Goal: Task Accomplishment & Management: Use online tool/utility

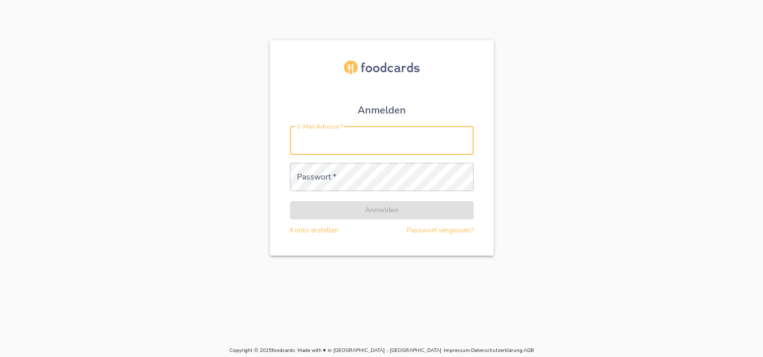
click at [320, 146] on input "E-Mail Adresse   *" at bounding box center [382, 141] width 184 height 28
type input "[PERSON_NAME][EMAIL_ADDRESS][DOMAIN_NAME]"
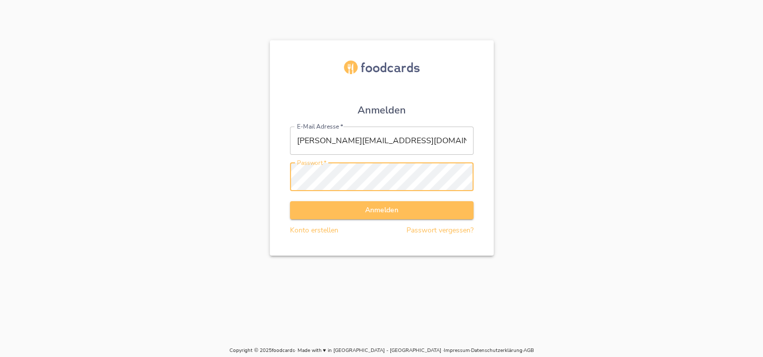
click at [290, 201] on button "Anmelden" at bounding box center [382, 210] width 184 height 19
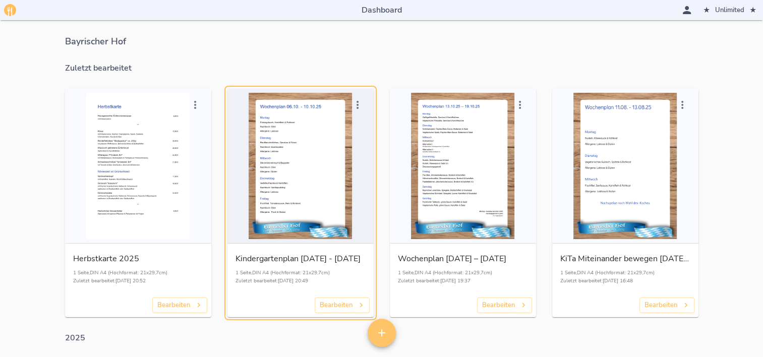
click at [320, 165] on div "button" at bounding box center [300, 166] width 138 height 146
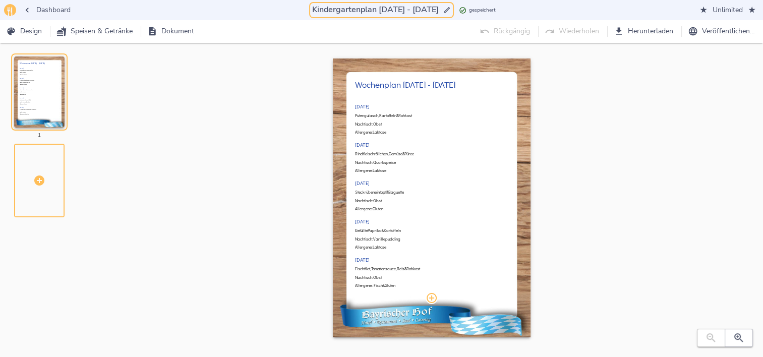
drag, startPoint x: 372, startPoint y: 8, endPoint x: 380, endPoint y: 10, distance: 8.5
click at [380, 10] on input "Kindergartenplan [DATE] - [DATE]" at bounding box center [375, 10] width 131 height 14
drag, startPoint x: 407, startPoint y: 9, endPoint x: 422, endPoint y: 11, distance: 14.3
click at [407, 9] on input "Kindergartenplan 13.10. - [DATE]" at bounding box center [375, 10] width 129 height 14
drag, startPoint x: 373, startPoint y: 9, endPoint x: 411, endPoint y: 8, distance: 38.8
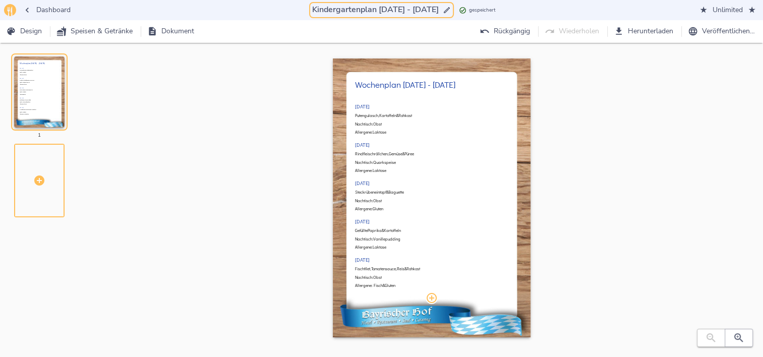
click at [411, 8] on input "Kindergartenplan [DATE] - [DATE]" at bounding box center [375, 10] width 131 height 14
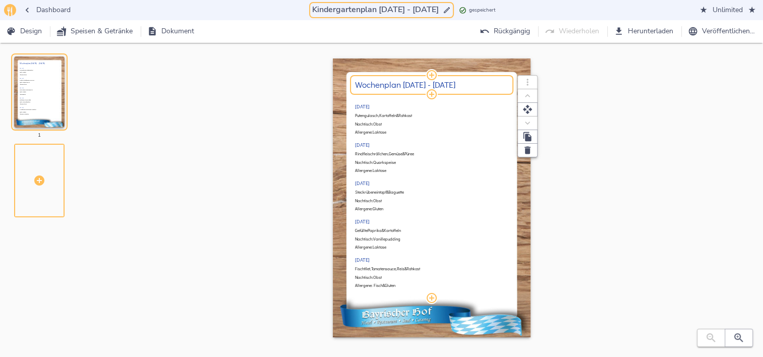
click at [416, 81] on h2 "Wochenplan [DATE] - [DATE]" at bounding box center [431, 85] width 153 height 10
type input "Kindergartenplan [DATE] - [DATE]"
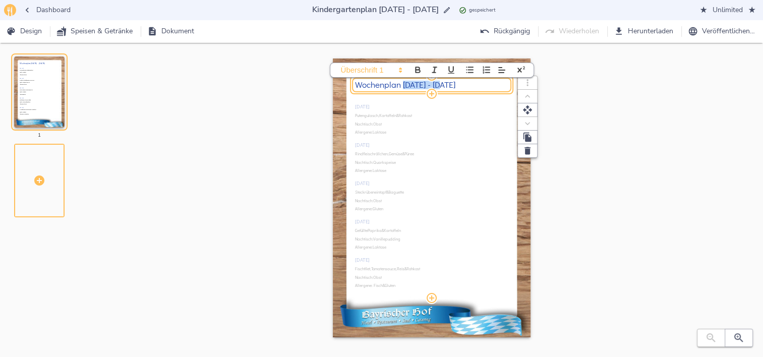
drag, startPoint x: 403, startPoint y: 84, endPoint x: 438, endPoint y: 85, distance: 34.8
click at [438, 85] on h2 "Wochenplan [DATE] - [DATE]" at bounding box center [431, 85] width 153 height 10
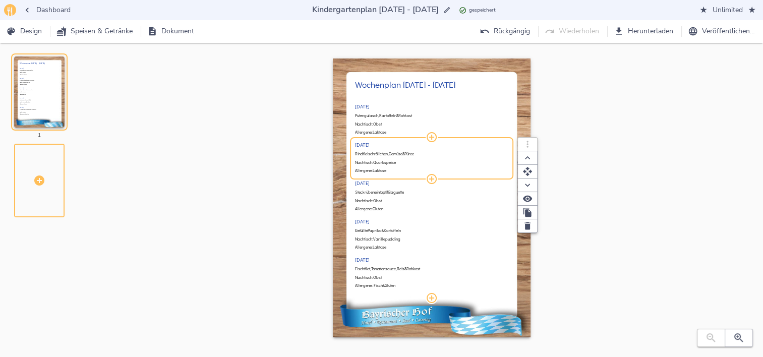
click at [434, 157] on div "[DATE] Putengulasch, Kartoffeln & Rohkost Nachtisch: Obst Allergene: Laktose [D…" at bounding box center [431, 195] width 153 height 205
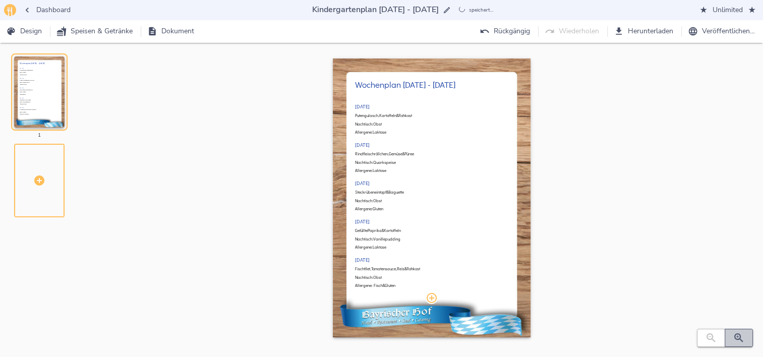
click at [748, 339] on button "button" at bounding box center [739, 338] width 28 height 18
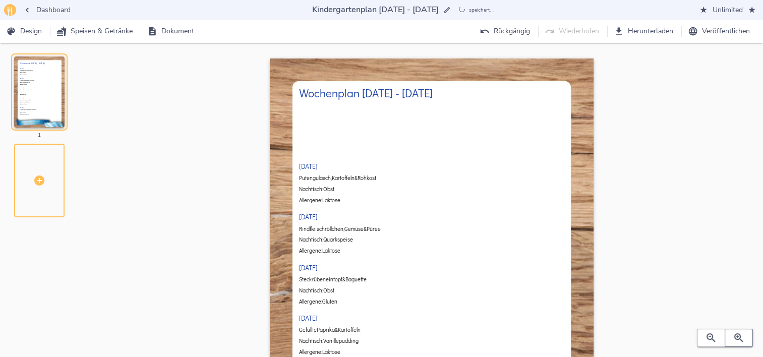
click at [748, 339] on button "button" at bounding box center [739, 338] width 28 height 18
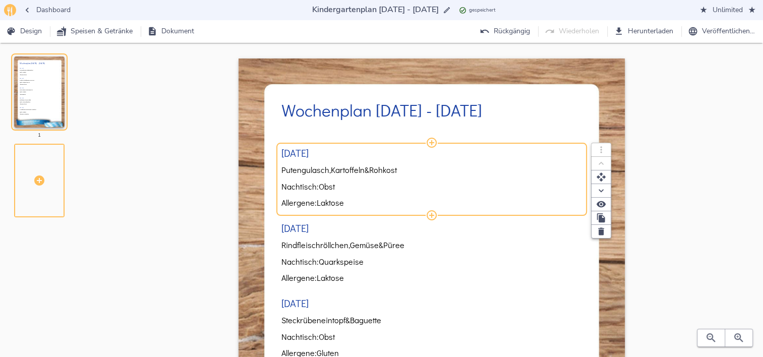
click at [359, 171] on span "Kartoffeln" at bounding box center [348, 169] width 34 height 9
click at [360, 171] on span "Kartoffeln" at bounding box center [348, 169] width 34 height 9
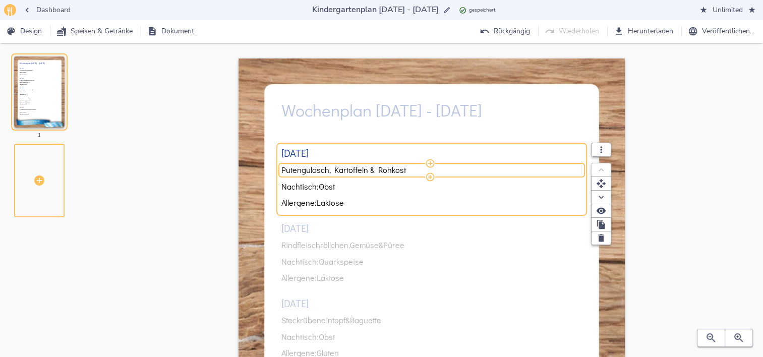
click at [361, 171] on input "Putengulasch, Kartoffeln & Rohkost" at bounding box center [429, 169] width 297 height 9
type input "Geflügelfrikadelle, Gemüse & Püree"
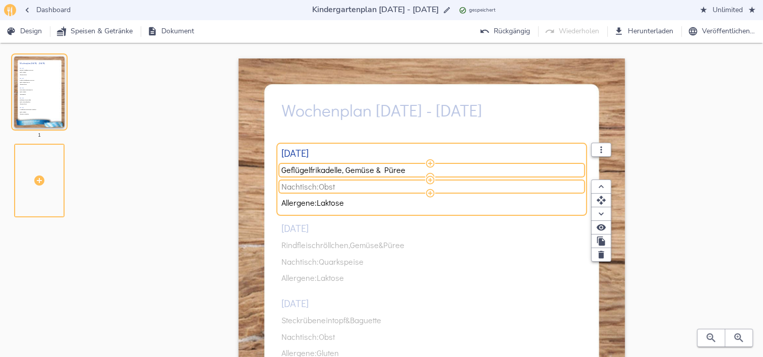
click at [345, 185] on span "Nachtisch: Obst" at bounding box center [429, 186] width 297 height 9
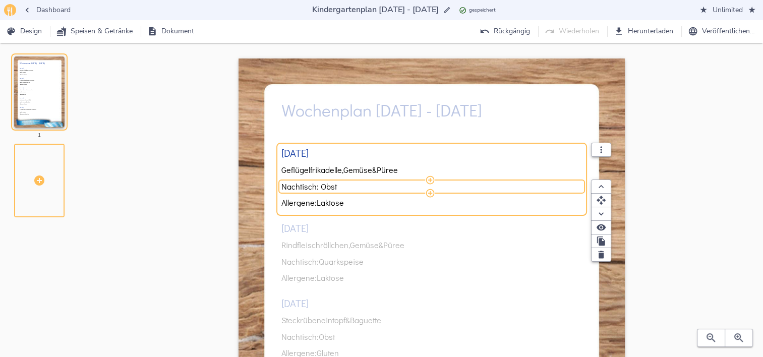
click at [344, 184] on input "Nachtisch: Obst" at bounding box center [429, 186] width 297 height 9
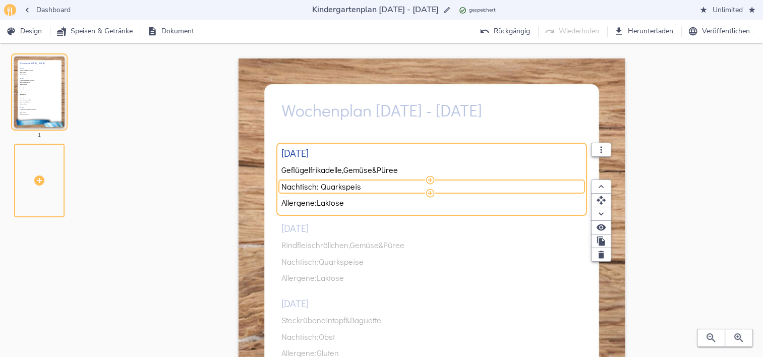
type input "Nachtisch: Quarkspeise"
click at [326, 246] on div "[DATE] Geflügelfrikadelle, Gemüse & Püree Nachtisch: Quarkspeise Allergene: Lak…" at bounding box center [431, 328] width 301 height 402
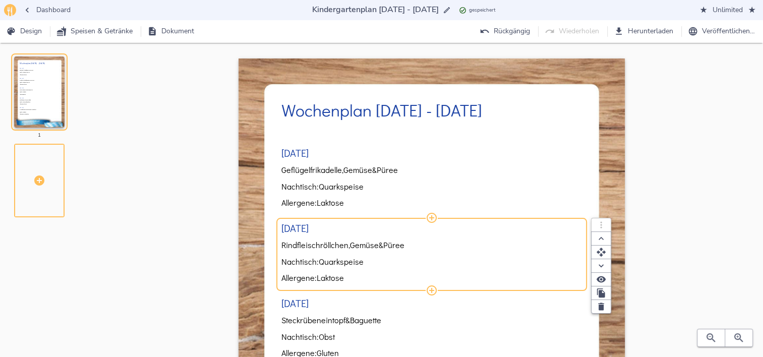
click at [326, 246] on span "Rindfleischröllchen," at bounding box center [315, 245] width 69 height 9
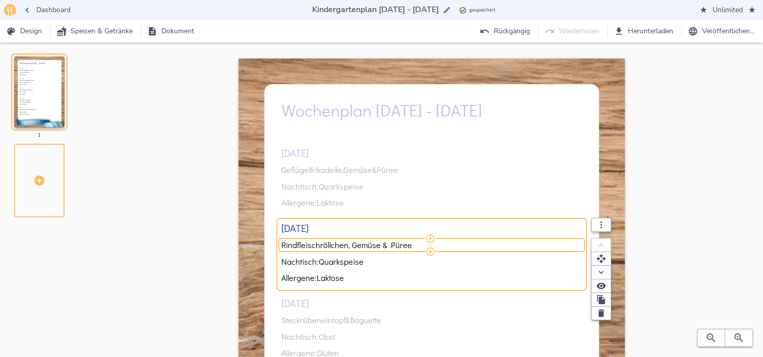
click at [326, 246] on input "Rindfleischröllchen, Gemüse & Püree" at bounding box center [429, 245] width 297 height 9
type input "Hähnchendinos, Paprika-Mais-Sauce, Gemüse & [PERSON_NAME]"
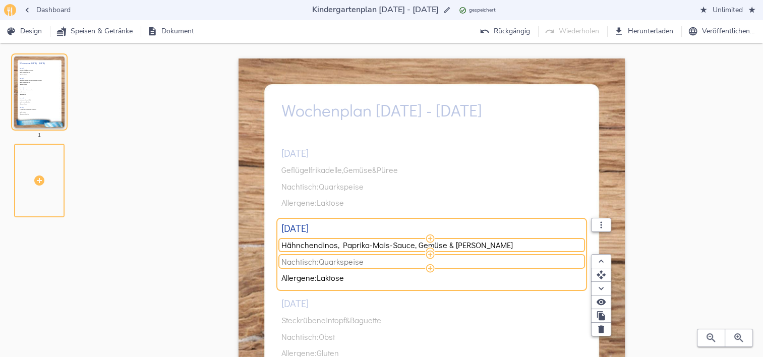
click at [367, 262] on span "Nachtisch: Quarkspeise" at bounding box center [429, 261] width 297 height 9
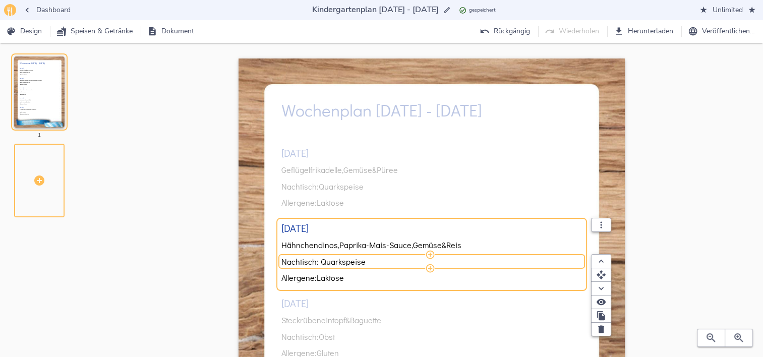
click at [367, 262] on input "Nachtisch: Quarkspeise" at bounding box center [429, 261] width 297 height 9
type input "Nachtisch: Obst"
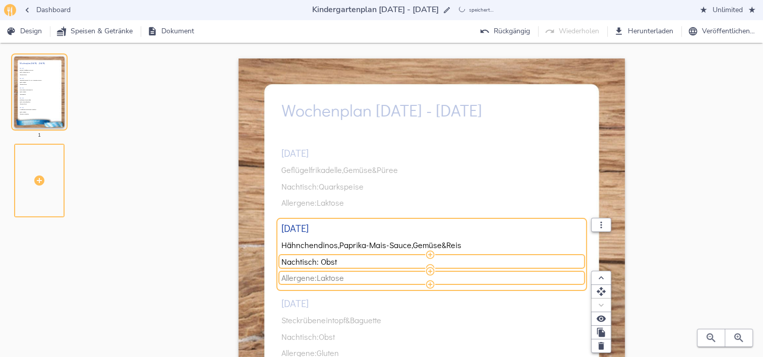
click at [354, 277] on span "Allergene: Laktose" at bounding box center [429, 277] width 297 height 9
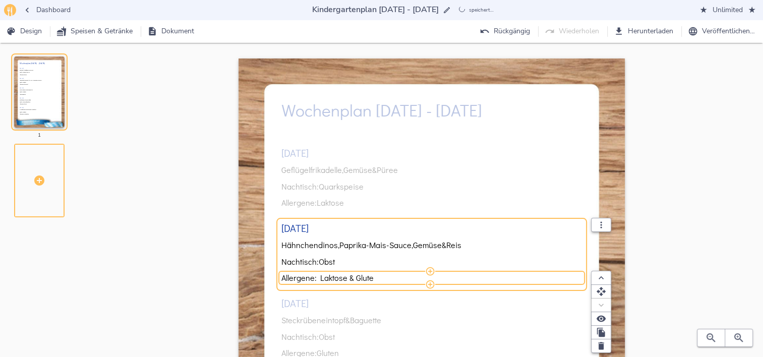
type input "Allergene: Laktose & Gluten"
click at [319, 319] on div "[DATE] Geflügelfrikadelle, Gemüse & Püree Nachtisch: Quarkspeise Allergene: Lak…" at bounding box center [431, 328] width 301 height 402
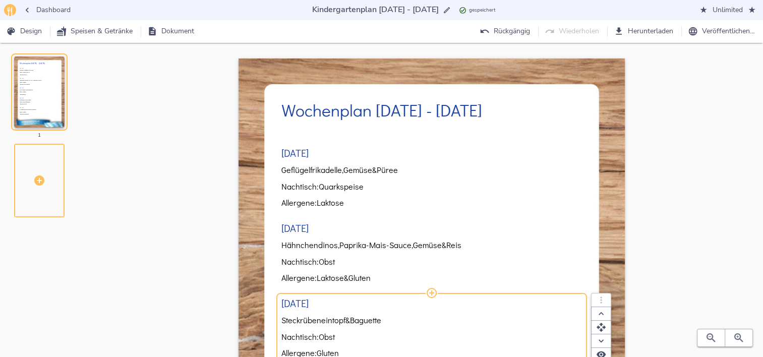
click at [316, 323] on span "Steckrübeneintopf" at bounding box center [313, 320] width 64 height 9
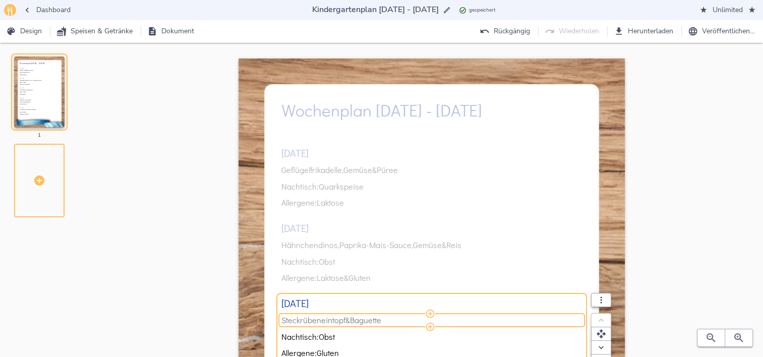
click at [316, 320] on span "Steckrübeneintopf" at bounding box center [313, 320] width 64 height 9
click at [316, 320] on input "Steckrübeneintopf & Baguette" at bounding box center [429, 320] width 297 height 9
type input "Schweinegeschnetzeltes in Rahm & Spätzle"
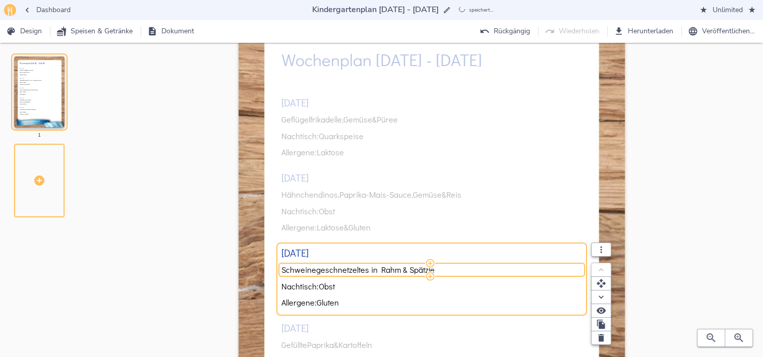
scroll to position [101, 0]
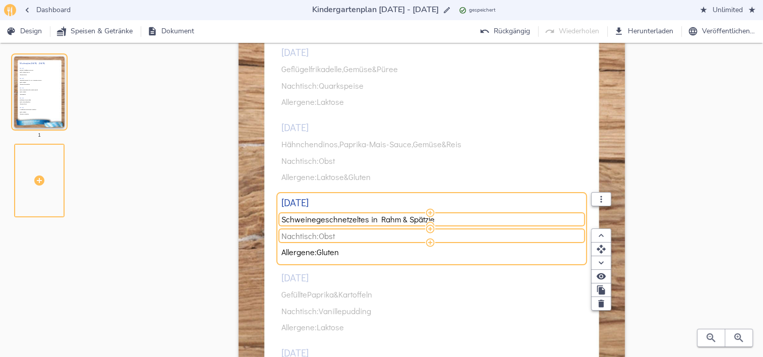
click at [333, 237] on span "Obst" at bounding box center [327, 235] width 16 height 9
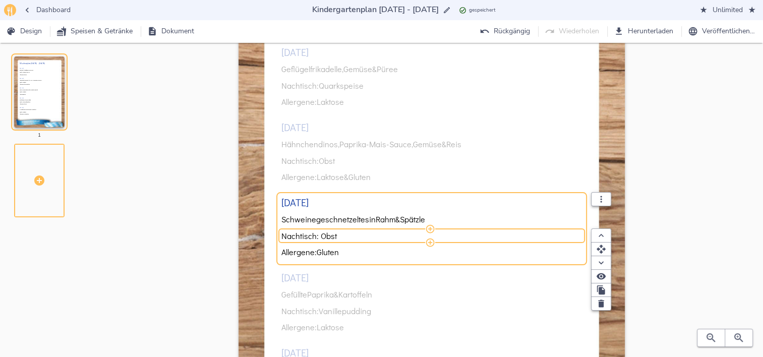
click at [333, 237] on input "Nachtisch: Obst" at bounding box center [429, 235] width 297 height 9
type input "Nachtisch: Orangencreme"
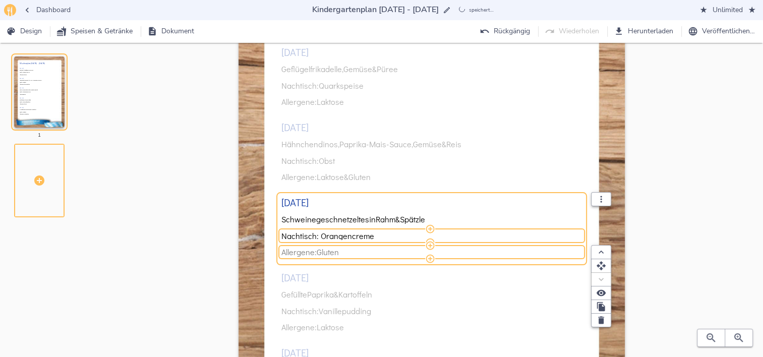
click at [343, 250] on span "Allergene: Gluten" at bounding box center [429, 252] width 297 height 9
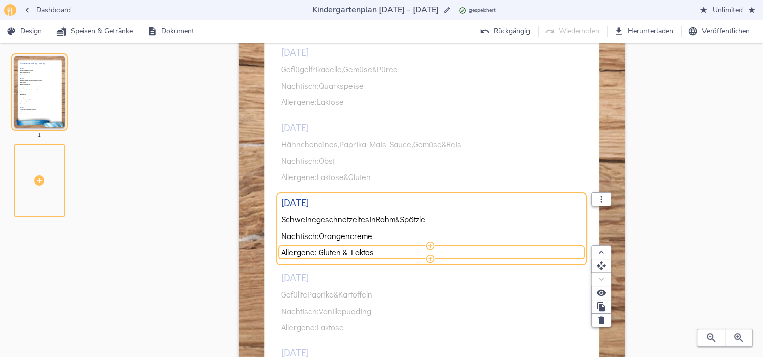
type input "Allergene: Gluten & Laktose"
click at [330, 294] on div "[DATE] Geflügelfrikadelle, Gemüse & Püree Nachtisch: Quarkspeise Allergene: Lak…" at bounding box center [431, 227] width 301 height 402
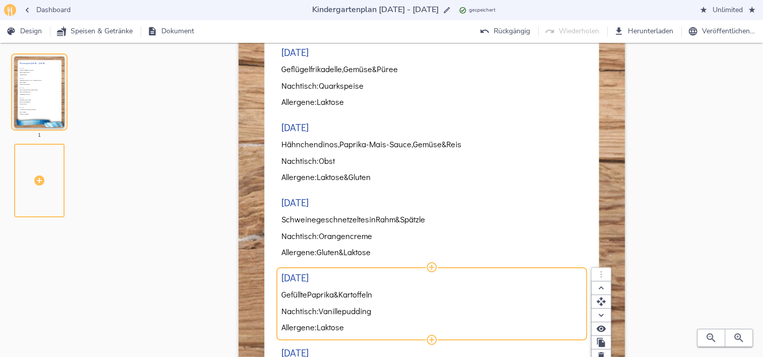
click at [330, 294] on span "Paprika" at bounding box center [320, 294] width 27 height 9
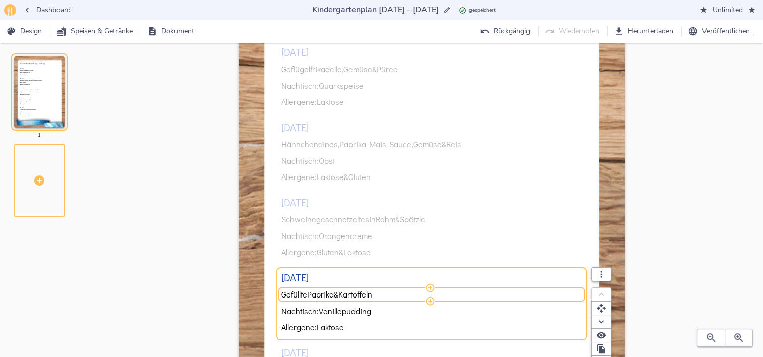
click at [330, 294] on span "Paprika" at bounding box center [320, 294] width 27 height 9
click at [330, 294] on input "Gefüllte Paprika & Kartoffeln" at bounding box center [429, 294] width 297 height 9
type input "Nudeln, Schinken-Sahne-Sauce & Rohkost"
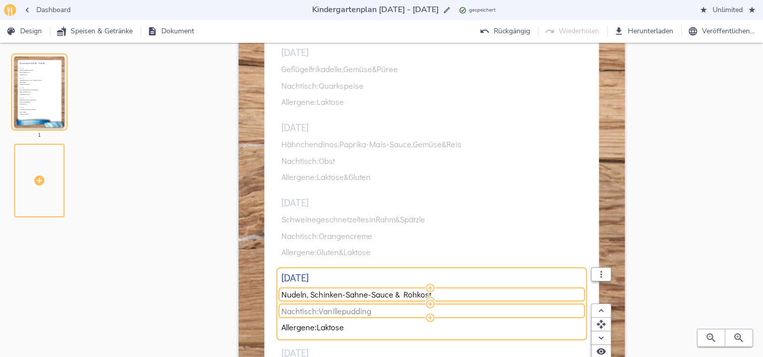
click at [351, 315] on span "Vanillepudding" at bounding box center [345, 311] width 52 height 9
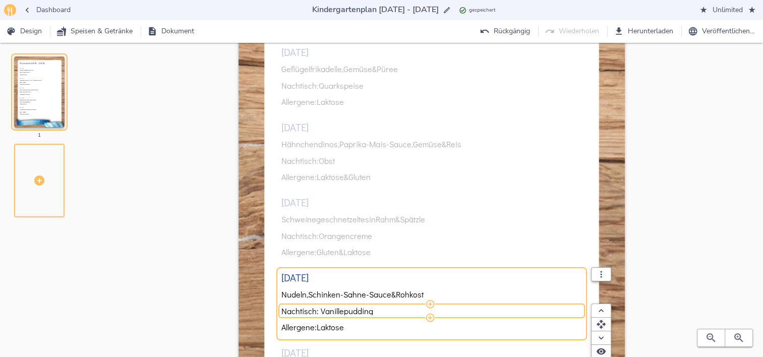
click at [351, 315] on div "Nachtisch: Vanillepudding" at bounding box center [431, 311] width 301 height 16
click at [358, 311] on input "Nachtisch: Vanillepudding" at bounding box center [429, 311] width 297 height 9
click at [379, 314] on input "Nachtisch: Vanillepudding" at bounding box center [429, 311] width 297 height 9
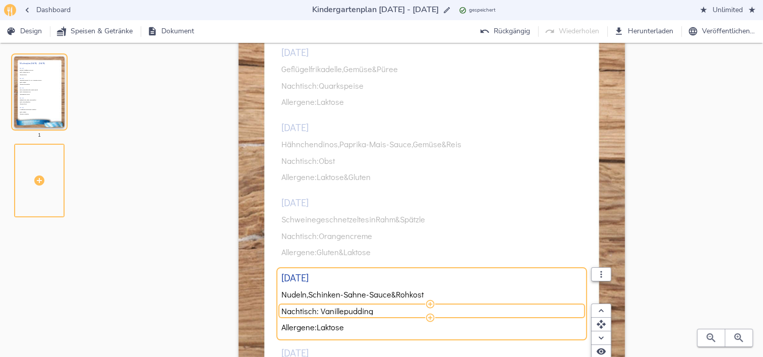
click at [380, 311] on input "Nachtisch: Vanillepudding" at bounding box center [429, 311] width 297 height 9
type input "Nachtisch: Obst"
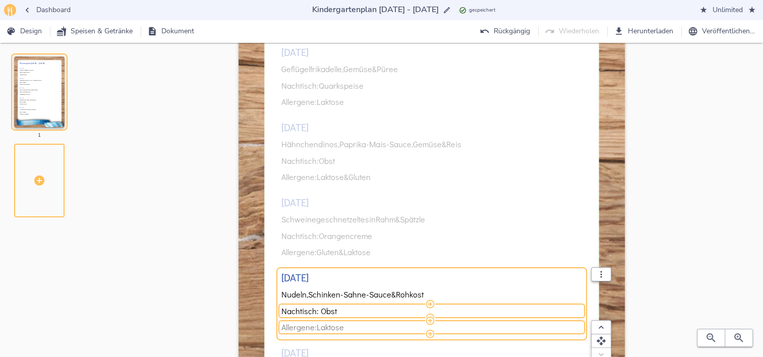
click at [360, 326] on span "Allergene: Laktose" at bounding box center [429, 327] width 297 height 9
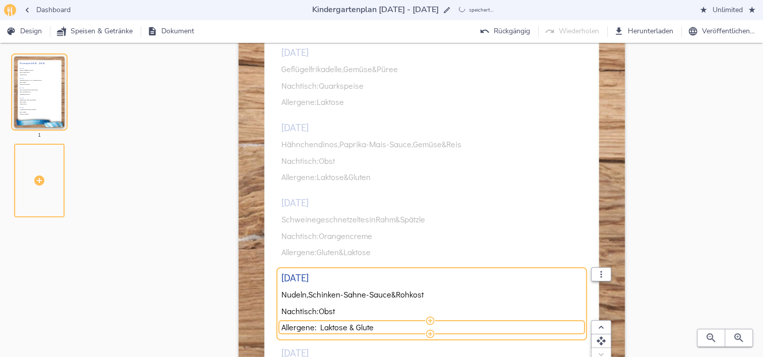
type input "Allergene: Laktose & Gluten"
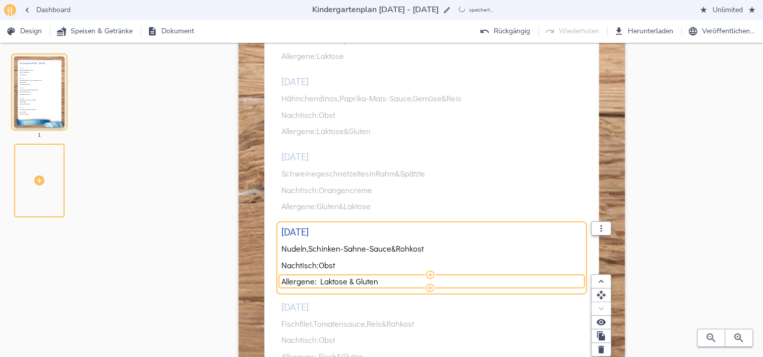
scroll to position [284, 0]
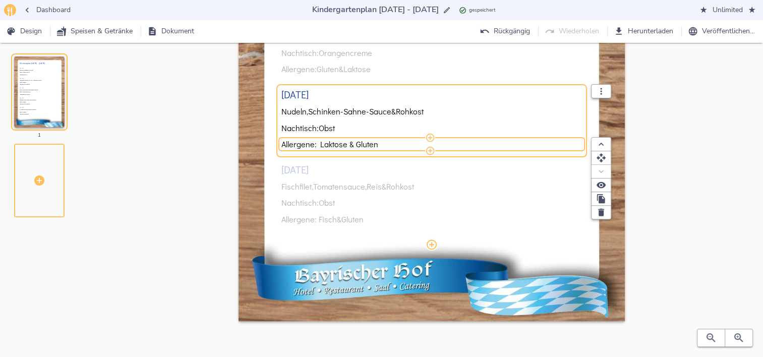
click at [343, 190] on div "[DATE] Geflügelfrikadelle, Gemüse & Püree Nachtisch: Quarkspeise Allergene: Lak…" at bounding box center [431, 44] width 301 height 402
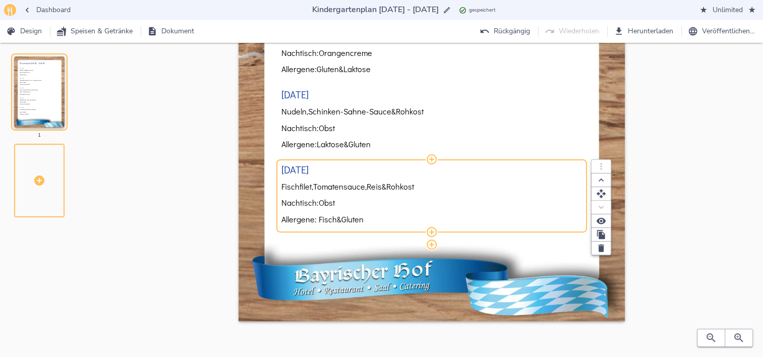
click at [339, 186] on span "Tomatensauce," at bounding box center [339, 186] width 53 height 9
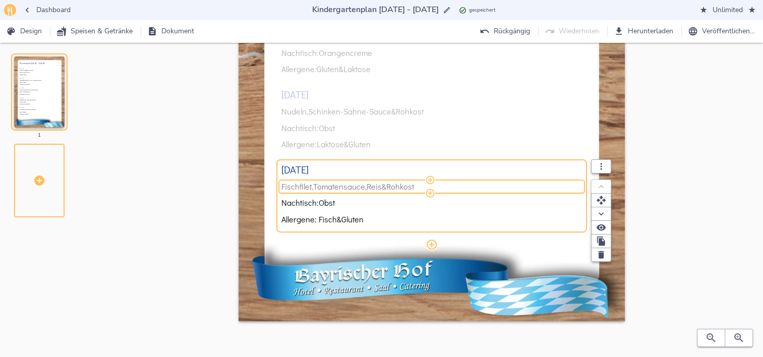
click at [339, 186] on span "Tomatensauce," at bounding box center [339, 186] width 53 height 9
drag, startPoint x: 317, startPoint y: 187, endPoint x: 428, endPoint y: 188, distance: 110.9
click at [428, 188] on input "Fischfilet, Tomatensauce, Reis & Rohkost" at bounding box center [429, 186] width 297 height 9
type input "Fischfilet, Rahmspinat & Kartoffeln"
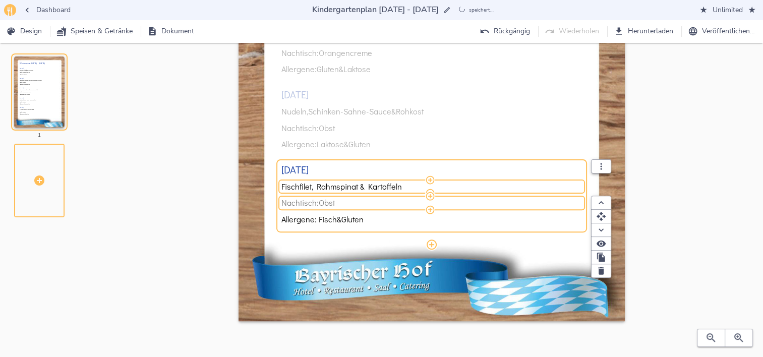
click at [364, 202] on span "Nachtisch: Obst" at bounding box center [429, 202] width 297 height 9
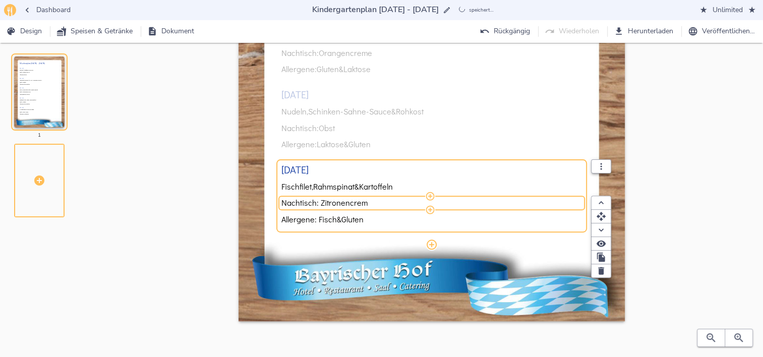
type input "Nachtisch: Zitronencreme"
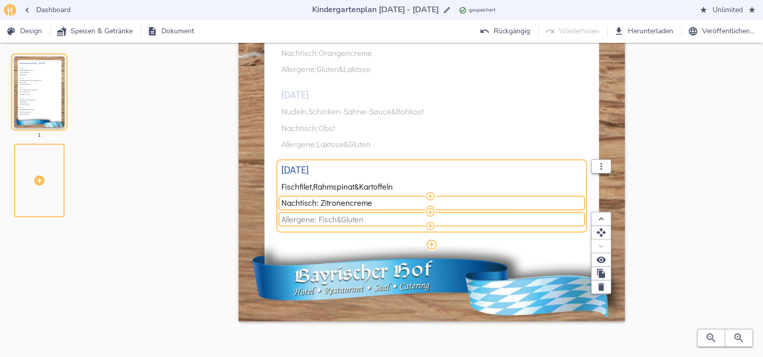
click at [341, 216] on span "&" at bounding box center [339, 219] width 5 height 9
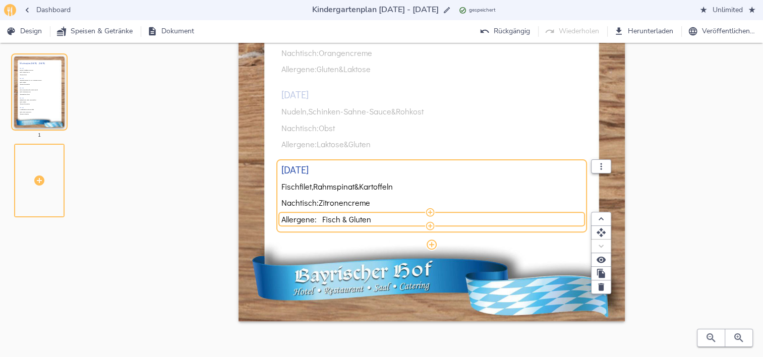
click at [341, 219] on input "Allergene: Fisch & Gluten" at bounding box center [429, 219] width 297 height 9
type input "Allergene: Fisch, Gluten & Laktose"
click at [703, 173] on div "Wochenplan [DATE] - [DATE] [DATE] Geflügelfrikadelle, Gemüse & Püree Nachtisch:…" at bounding box center [431, 58] width 630 height 567
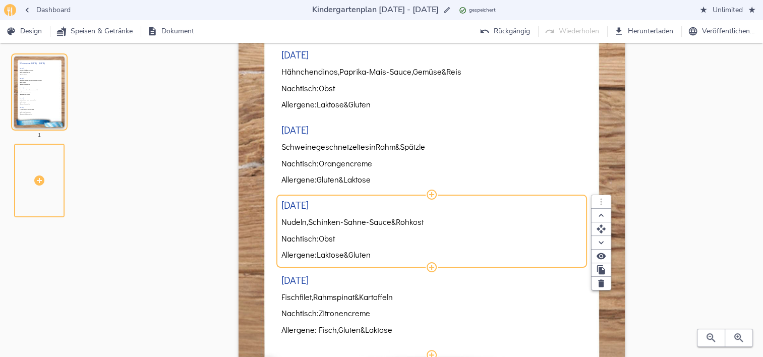
scroll to position [0, 0]
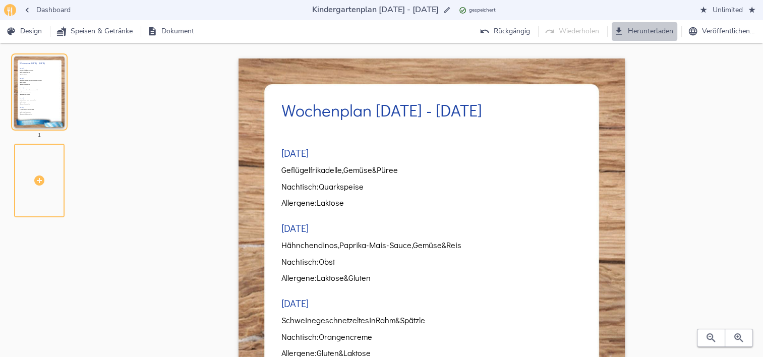
click at [651, 33] on span "Herunterladen" at bounding box center [644, 31] width 57 height 13
click at [70, 6] on span "Dashboard" at bounding box center [47, 10] width 46 height 13
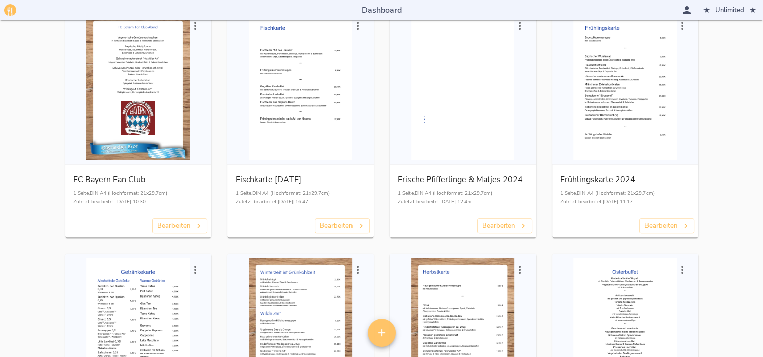
scroll to position [2354, 0]
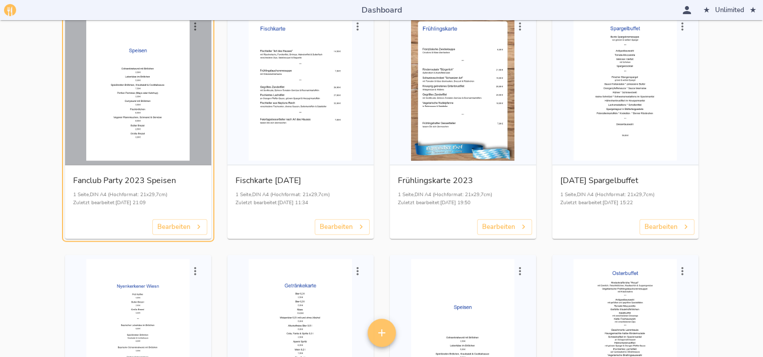
click at [157, 91] on div "button" at bounding box center [138, 88] width 138 height 146
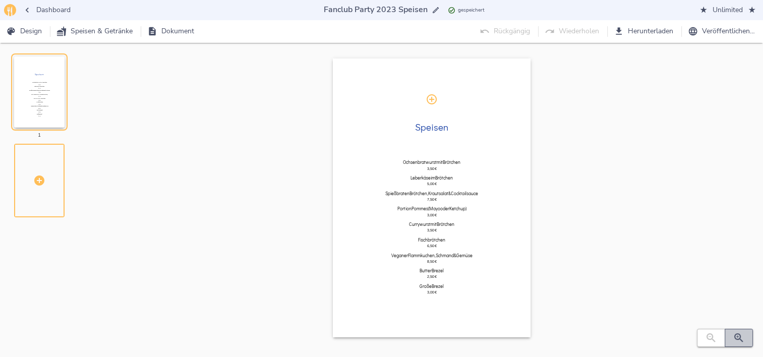
click at [738, 341] on icon "button" at bounding box center [739, 338] width 12 height 12
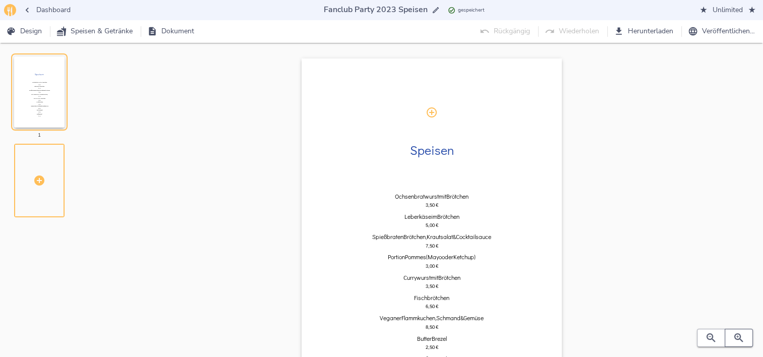
click at [738, 341] on icon "button" at bounding box center [739, 338] width 12 height 12
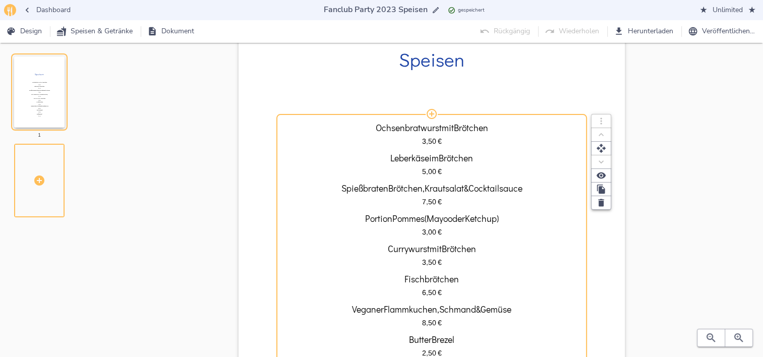
scroll to position [151, 0]
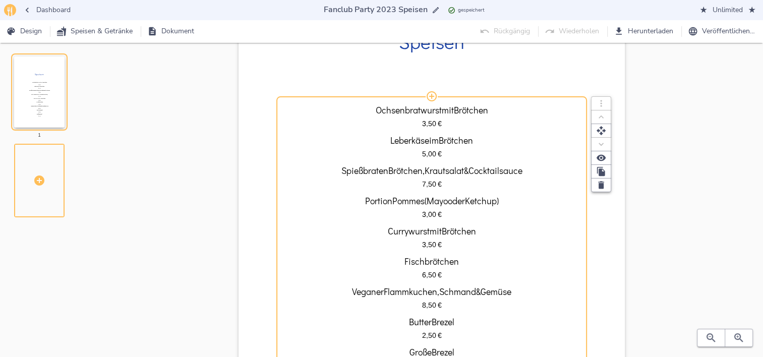
click at [402, 113] on span "Ochsenbratwurst" at bounding box center [409, 110] width 66 height 10
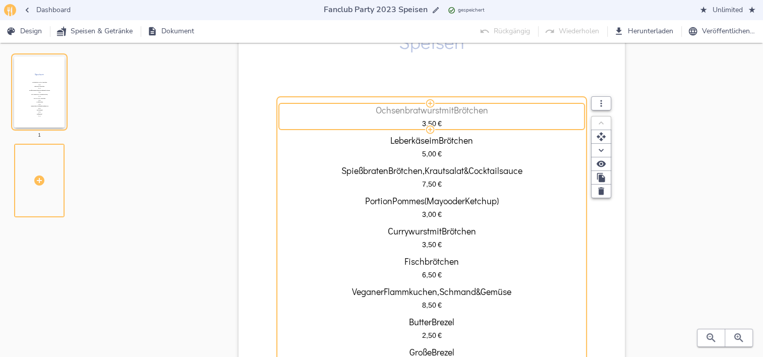
click at [403, 109] on span "Ochsenbratwurst" at bounding box center [409, 110] width 66 height 10
drag, startPoint x: 406, startPoint y: 109, endPoint x: 375, endPoint y: 108, distance: 31.3
click at [375, 108] on input "Ochsenbratwurst mit Brötchen" at bounding box center [431, 110] width 301 height 10
type input "Bratwurst mit Brötchen"
click at [433, 120] on span "3,50" at bounding box center [429, 124] width 14 height 8
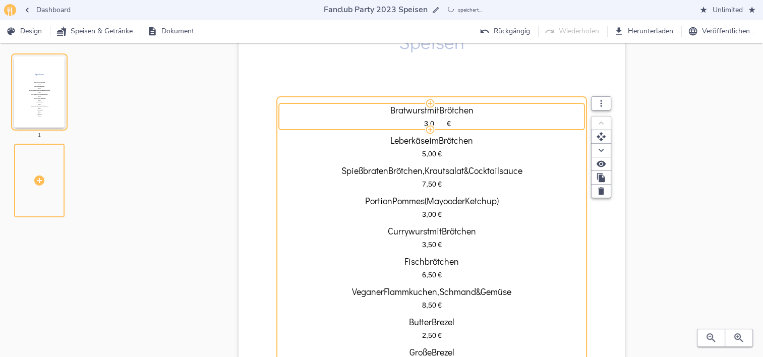
type input "3,00"
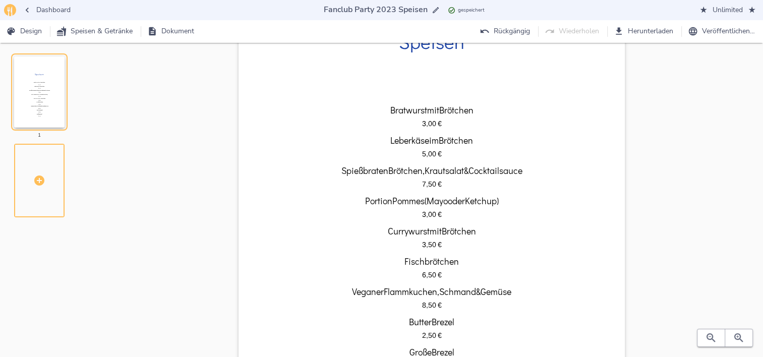
click at [668, 192] on div "Speisen Bratwurst mit Brötchen 3,00   € Leberkäse im Brötchen 5,00   € Spießbra…" at bounding box center [431, 190] width 630 height 567
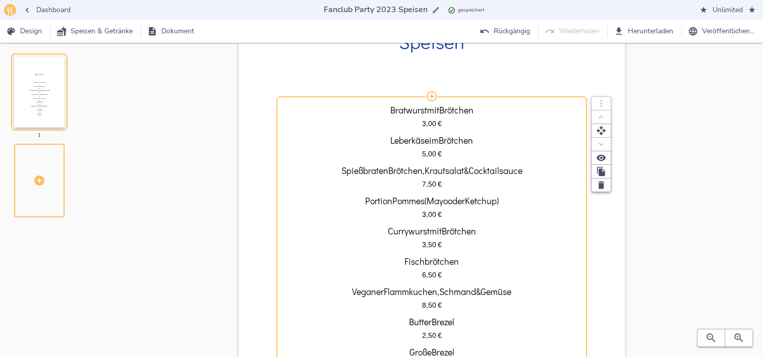
click at [496, 117] on div "Bratwurst mit Brötchen 3,00   €" at bounding box center [431, 117] width 301 height 22
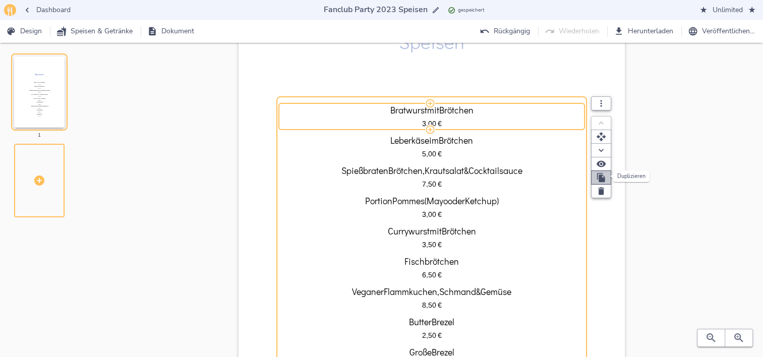
click at [598, 174] on icon "button" at bounding box center [601, 177] width 10 height 10
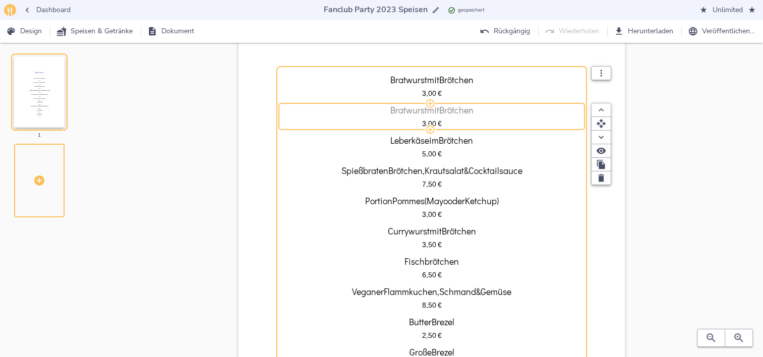
click at [390, 107] on span "Bratwurst" at bounding box center [408, 110] width 37 height 10
click at [388, 108] on input "Bratwurst mit Brötchen" at bounding box center [431, 110] width 301 height 10
type input "Ochsenbratwurst mit Brötchen"
click at [431, 123] on span "3,00" at bounding box center [429, 124] width 14 height 8
type input "3,50"
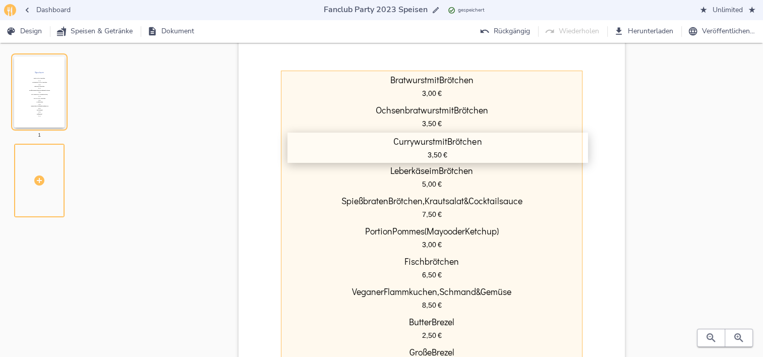
drag, startPoint x: 502, startPoint y: 237, endPoint x: 512, endPoint y: 146, distance: 91.8
click at [512, 146] on div "Bratwurst mit Brötchen 3,00   € Ochsenbratwurst mit Brötchen 3,50   € Leberkäse…" at bounding box center [431, 222] width 301 height 313
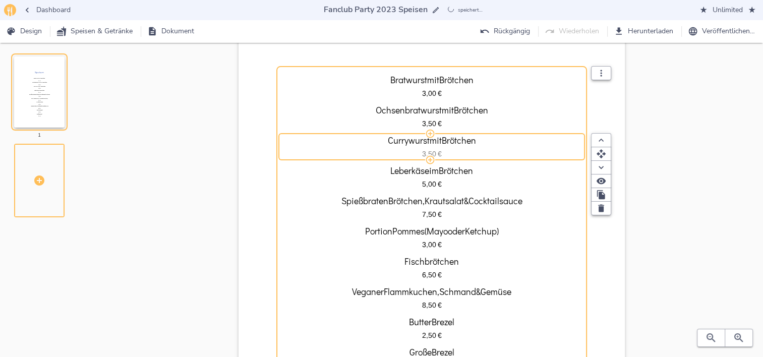
click at [432, 150] on span "3,50" at bounding box center [429, 154] width 14 height 8
drag, startPoint x: 422, startPoint y: 150, endPoint x: 435, endPoint y: 152, distance: 13.8
click at [435, 152] on input "3,50" at bounding box center [429, 154] width 36 height 11
type input "4,00"
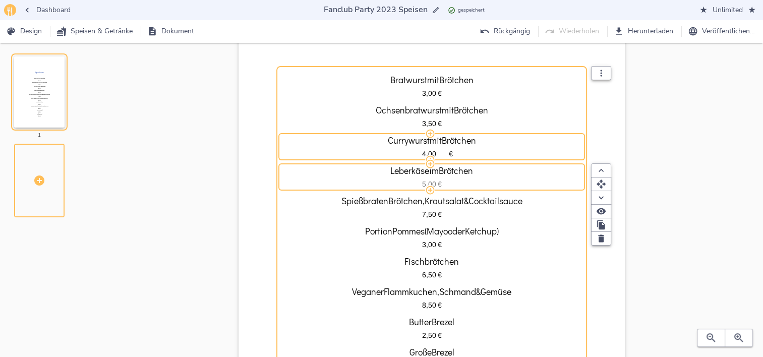
click at [429, 180] on span "5,00" at bounding box center [429, 184] width 14 height 8
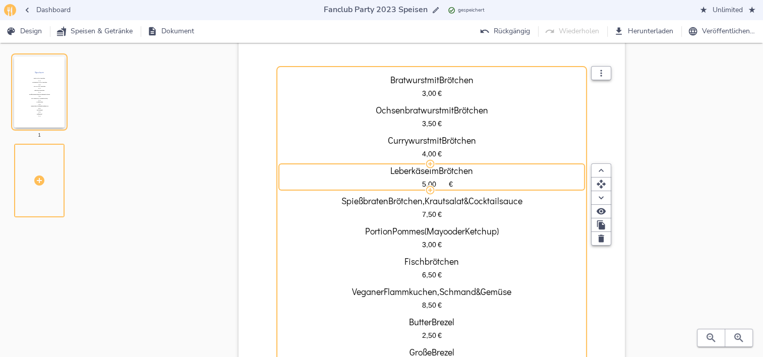
drag, startPoint x: 422, startPoint y: 182, endPoint x: 436, endPoint y: 183, distance: 14.2
click at [422, 182] on input "5,00" at bounding box center [429, 184] width 36 height 11
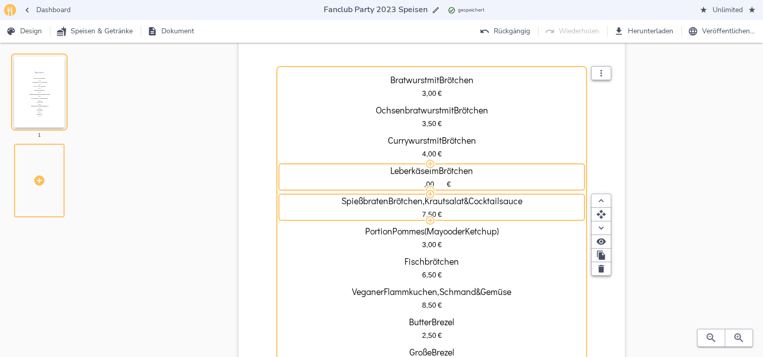
type input "6,00"
click at [423, 212] on span "7,50" at bounding box center [429, 214] width 14 height 8
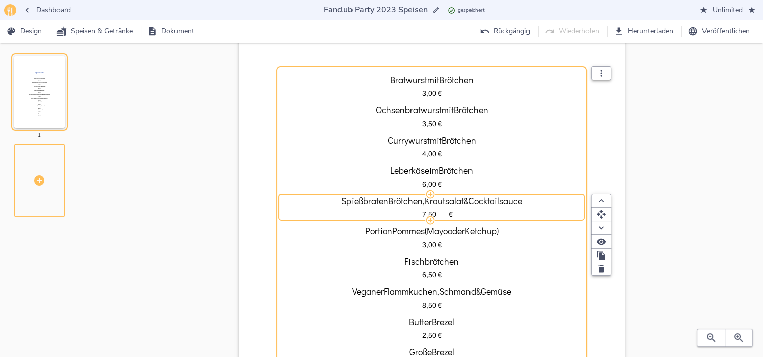
click at [423, 212] on input "7,50" at bounding box center [429, 214] width 36 height 11
type input "8,50"
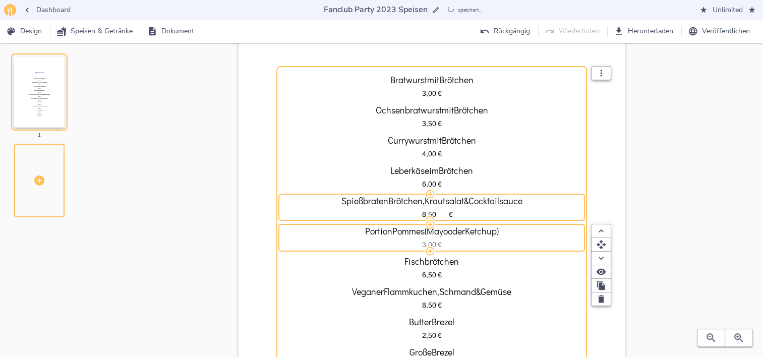
click at [482, 240] on div "3,00   €" at bounding box center [431, 245] width 301 height 11
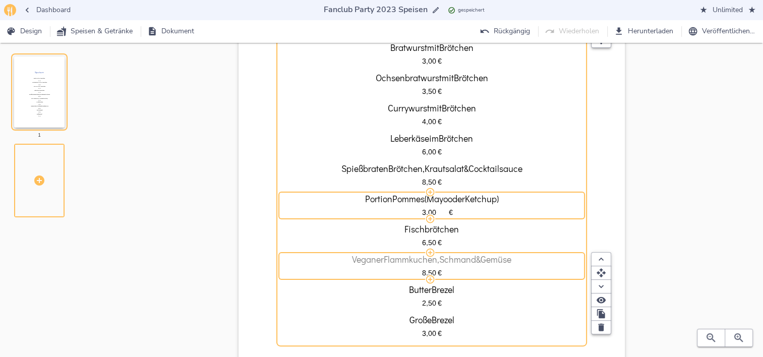
scroll to position [202, 0]
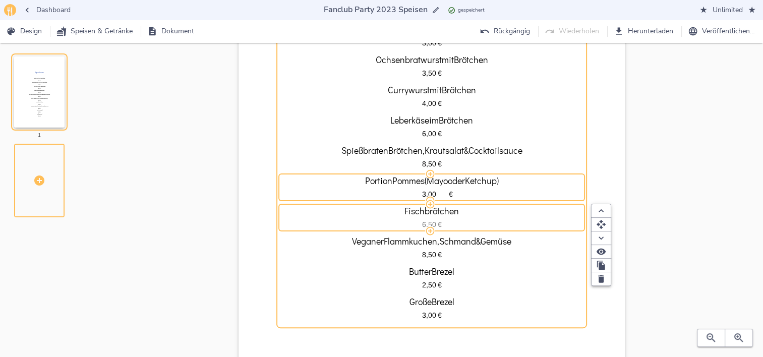
click at [565, 219] on div "6,50   €" at bounding box center [431, 224] width 301 height 11
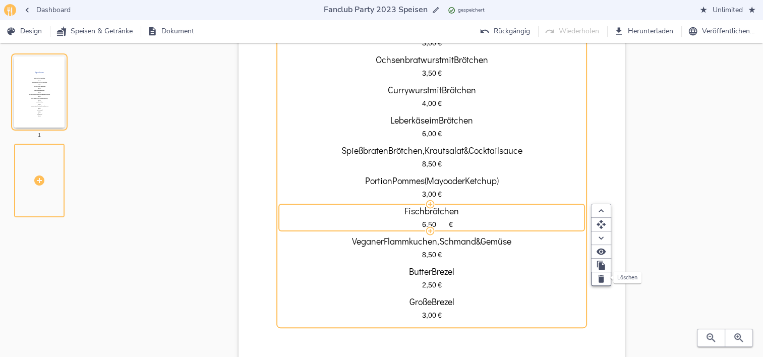
click at [600, 276] on icon "button" at bounding box center [601, 279] width 6 height 8
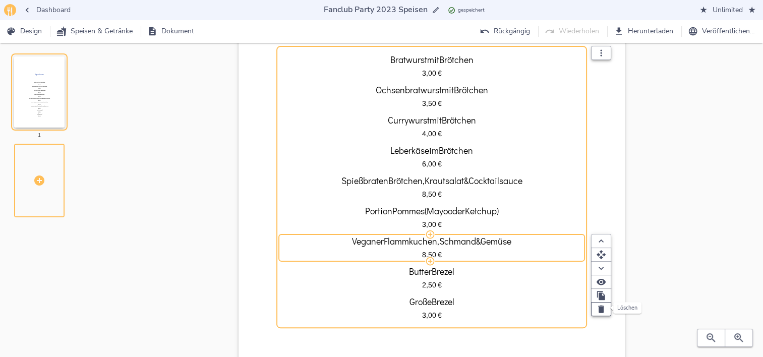
click at [604, 309] on icon "button" at bounding box center [601, 309] width 10 height 10
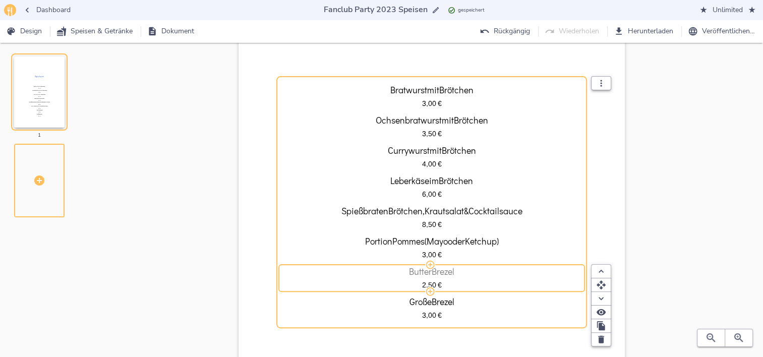
click at [503, 267] on div "Butter Brezel" at bounding box center [431, 271] width 301 height 9
click at [503, 267] on input "Butter Brezel" at bounding box center [431, 272] width 301 height 10
type input "Ofenbrezel"
click at [423, 282] on span "2,50" at bounding box center [429, 285] width 14 height 8
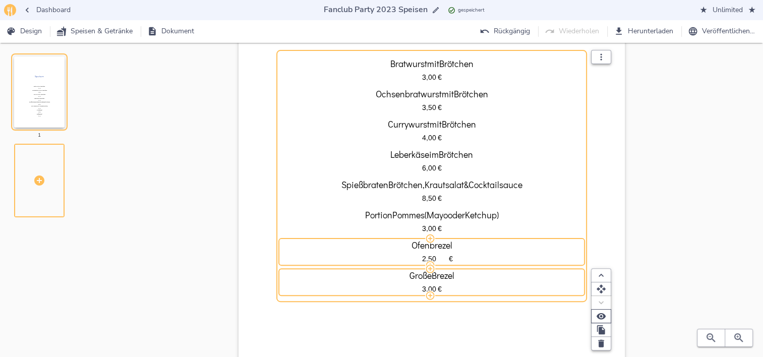
scroll to position [252, 0]
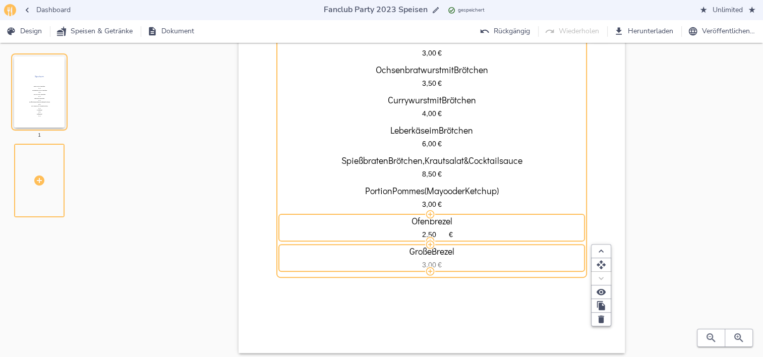
click at [566, 261] on div "3,00   €" at bounding box center [431, 265] width 301 height 11
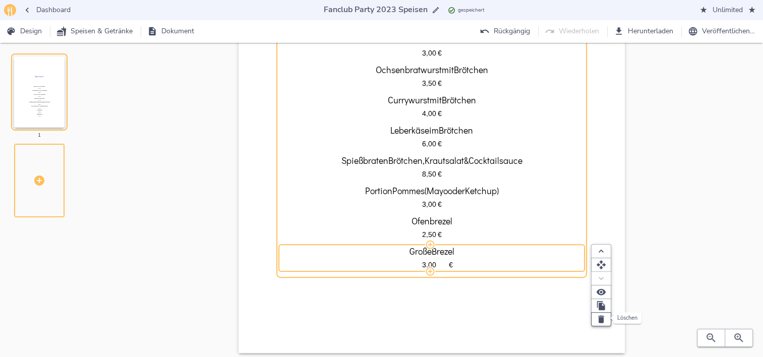
click at [596, 320] on icon "button" at bounding box center [601, 319] width 10 height 10
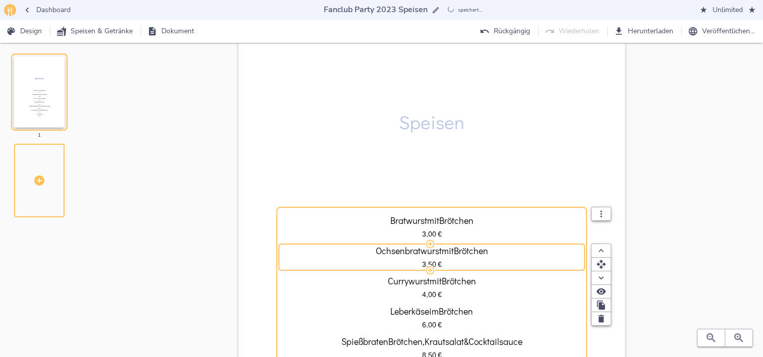
scroll to position [101, 0]
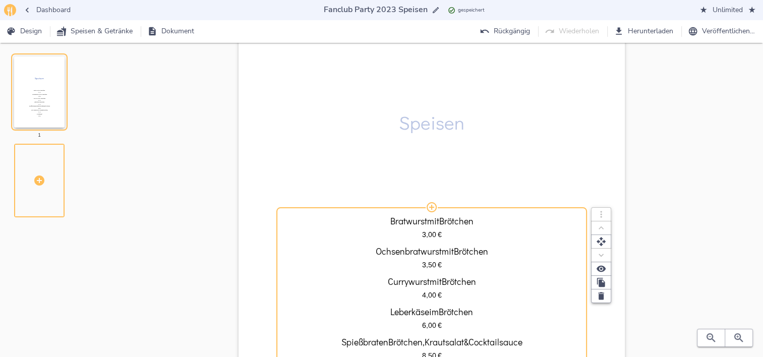
click at [726, 170] on div "Speisen Bratwurst mit Brötchen 3,00   € Ochsenbratwurst mit Brötchen 3,50   € C…" at bounding box center [431, 241] width 630 height 567
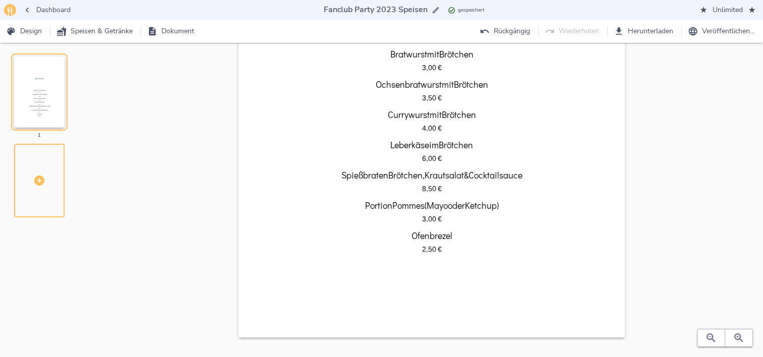
scroll to position [284, 0]
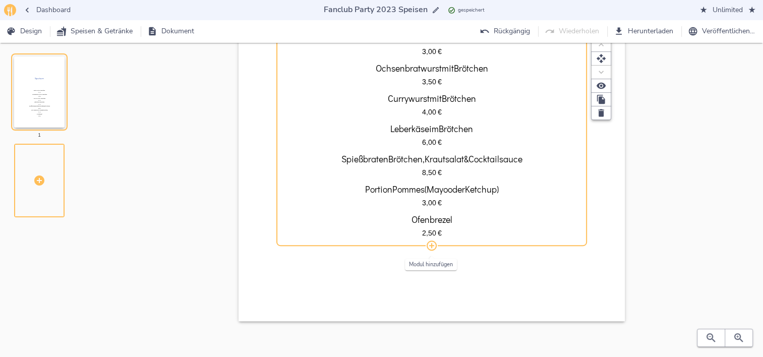
click at [430, 247] on icon "button" at bounding box center [432, 246] width 12 height 12
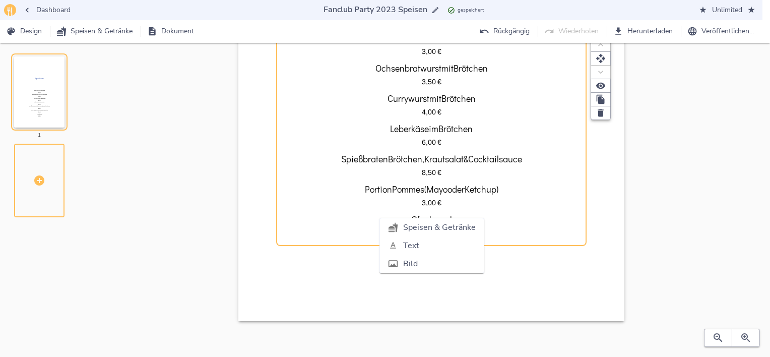
click at [402, 263] on div at bounding box center [395, 264] width 15 height 10
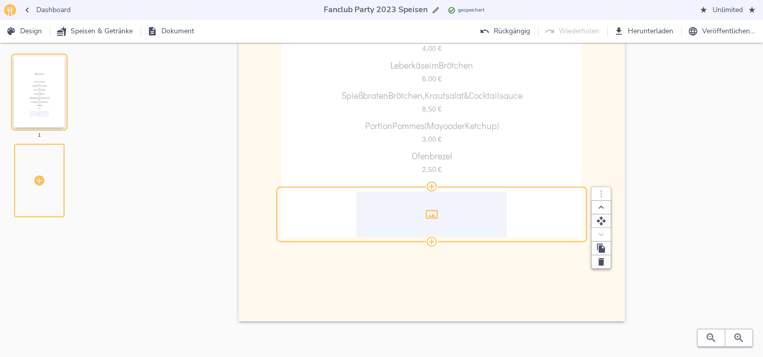
click at [355, 295] on div at bounding box center [432, 279] width 386 height 84
select select "vertical-equal"
